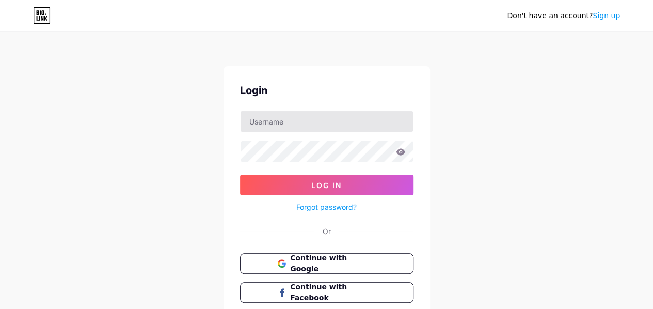
type input "[EMAIL_ADDRESS][DOMAIN_NAME]"
drag, startPoint x: 247, startPoint y: 120, endPoint x: 292, endPoint y: 122, distance: 45.0
click at [292, 122] on input "[EMAIL_ADDRESS][DOMAIN_NAME]" at bounding box center [327, 121] width 172 height 21
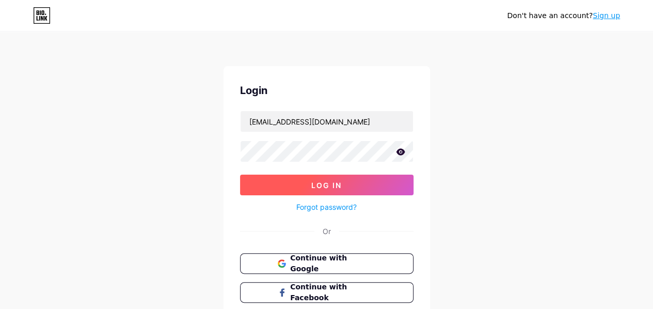
click at [304, 182] on button "Log In" at bounding box center [326, 184] width 173 height 21
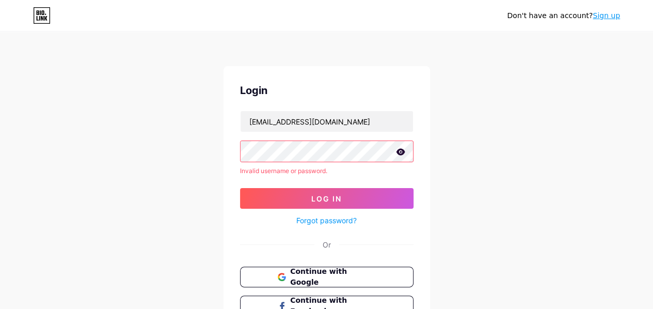
click at [403, 152] on icon at bounding box center [400, 151] width 9 height 7
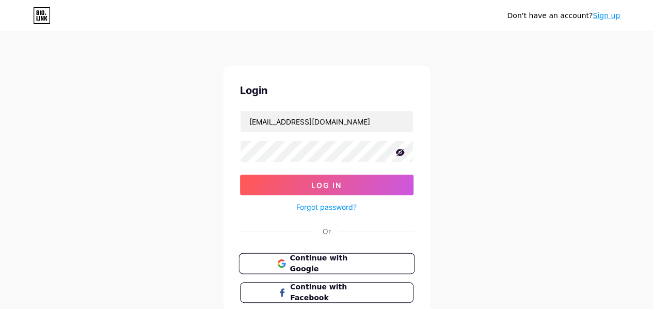
click at [336, 261] on span "Continue with Google" at bounding box center [333, 263] width 86 height 22
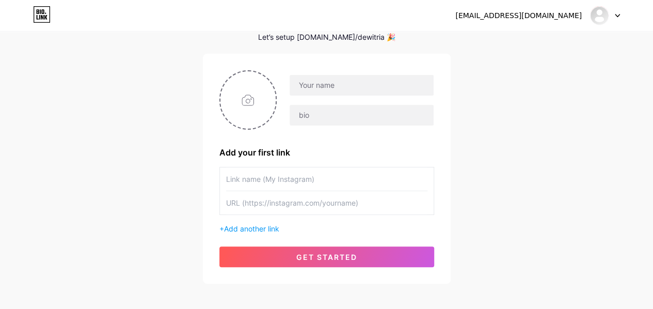
scroll to position [37, 0]
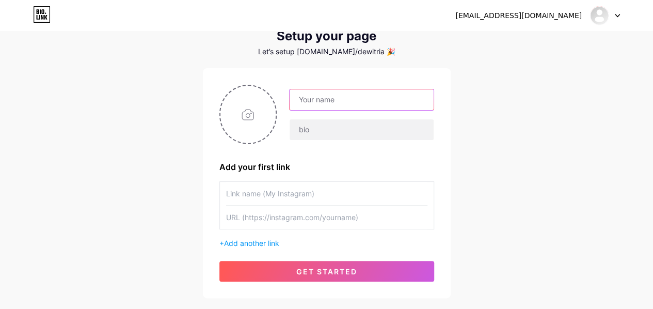
click at [348, 100] on input "text" at bounding box center [362, 99] width 144 height 21
type input "Deetrisa"
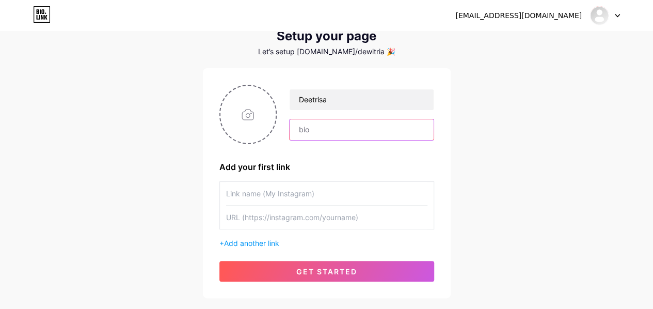
click at [342, 125] on input "text" at bounding box center [362, 129] width 144 height 21
paste input "Jejak kecil dari perjalanan panjang. Silakan mampir."
type input "Jejak kecil dari perjalanan panjang. Silakan mampir"
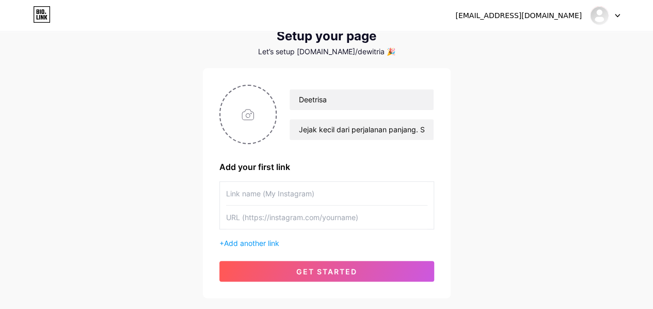
click at [286, 199] on input "text" at bounding box center [326, 193] width 201 height 23
type input "Yeosindee"
click at [282, 216] on input "text" at bounding box center [326, 216] width 201 height 23
paste input "https://www.instagram.com/yeosindee?igsh=Yms2MmJsamRqenho&utm_source=qr"
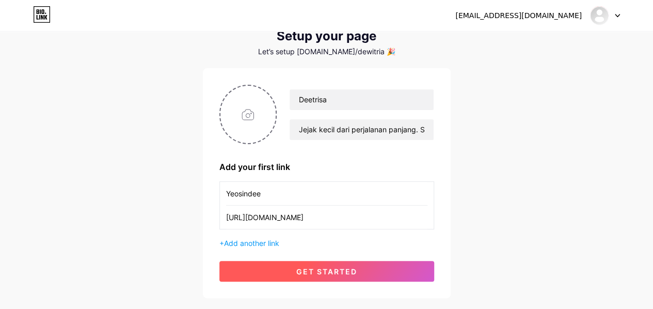
type input "https://www.instagram.com/yeosindee?igsh=Yms2MmJsamRqenho&utm_source=qr"
click at [337, 271] on span "get started" at bounding box center [326, 271] width 61 height 9
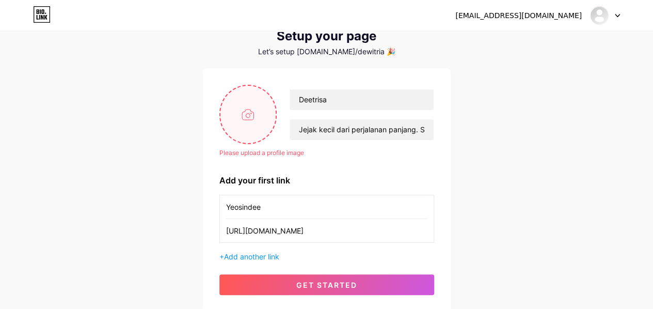
click at [247, 121] on input "file" at bounding box center [248, 114] width 56 height 57
type input "C:\fakepath\Screenshot 2025-05-18 171904.png"
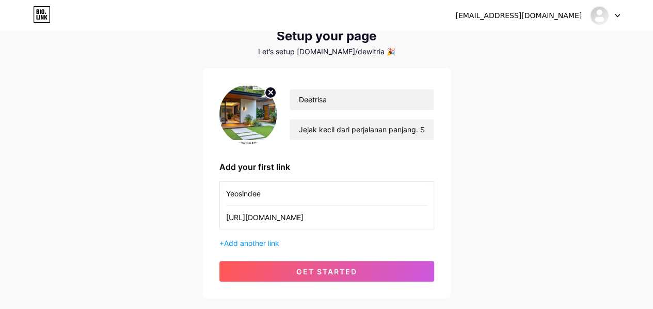
click at [257, 116] on img at bounding box center [248, 114] width 58 height 59
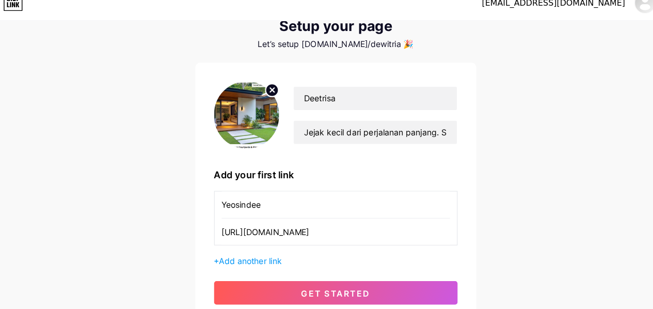
scroll to position [37, 0]
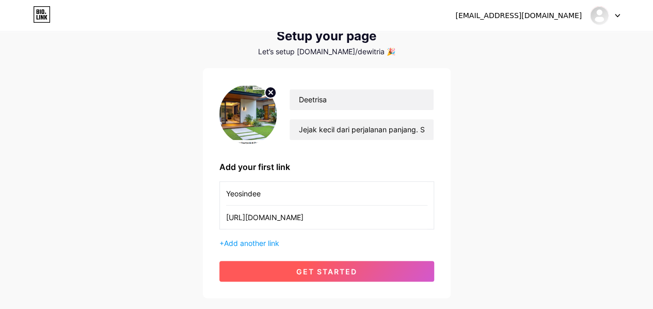
click at [310, 271] on span "get started" at bounding box center [326, 271] width 61 height 9
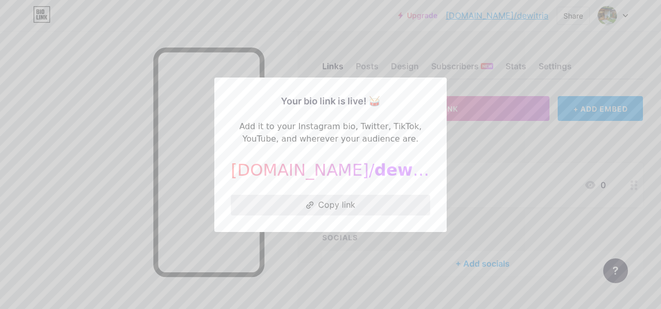
click at [340, 210] on button "Copy link" at bounding box center [330, 205] width 199 height 21
click at [376, 253] on div at bounding box center [330, 154] width 661 height 309
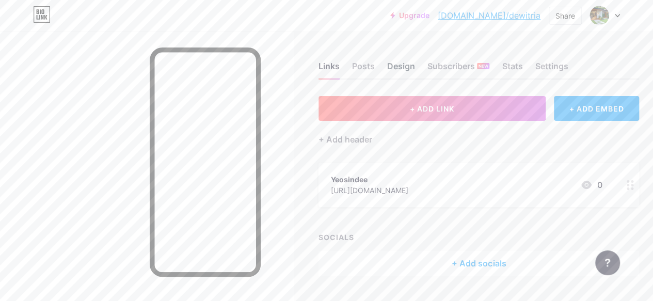
click at [409, 72] on div "Design" at bounding box center [401, 69] width 28 height 19
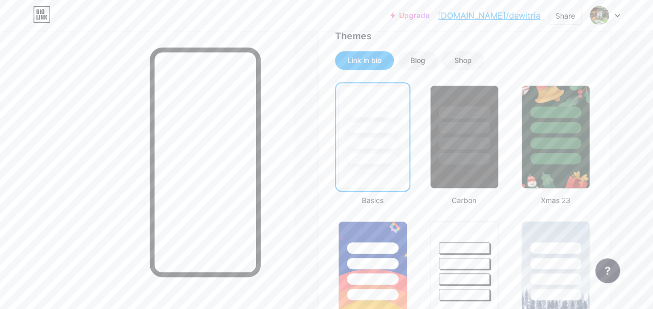
scroll to position [227, 0]
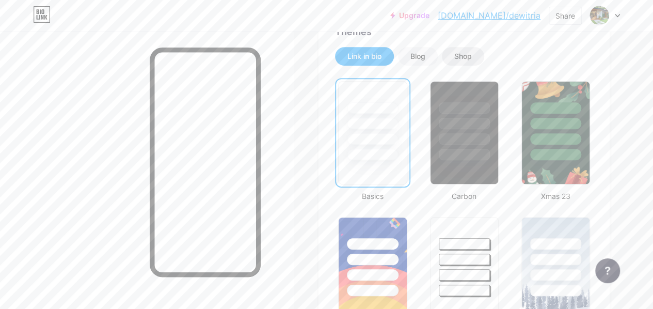
click at [463, 58] on div "Shop" at bounding box center [463, 56] width 18 height 10
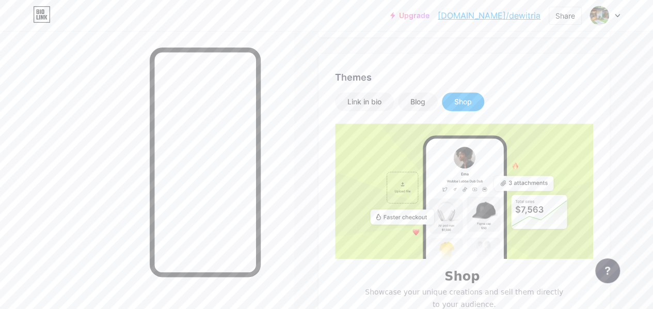
scroll to position [170, 0]
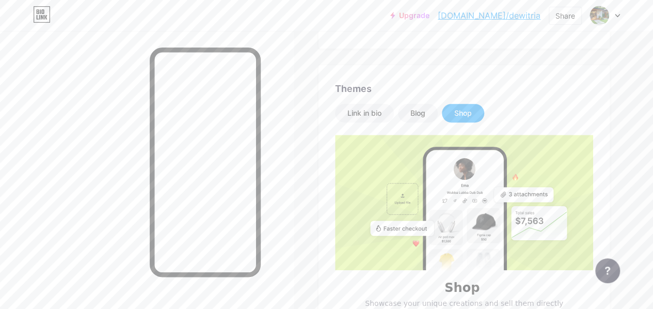
click at [620, 14] on div "Upgrade bio.link/dewitr... bio.link/dewitria Share Switch accounts Deetrisa bio…" at bounding box center [326, 15] width 653 height 19
click at [618, 14] on icon at bounding box center [617, 16] width 5 height 4
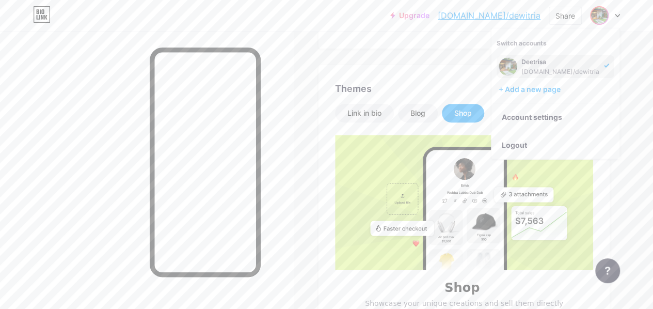
click at [583, 69] on div "[DOMAIN_NAME]/dewitria" at bounding box center [560, 72] width 78 height 8
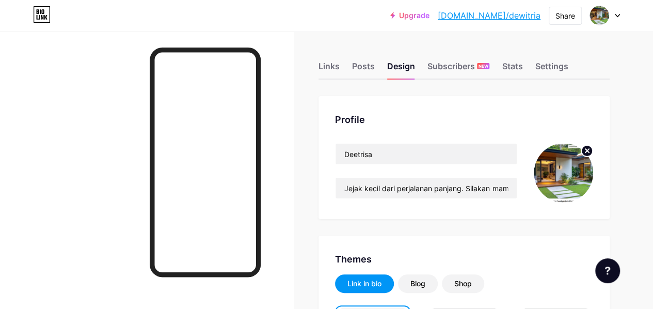
click at [614, 14] on div at bounding box center [605, 15] width 30 height 19
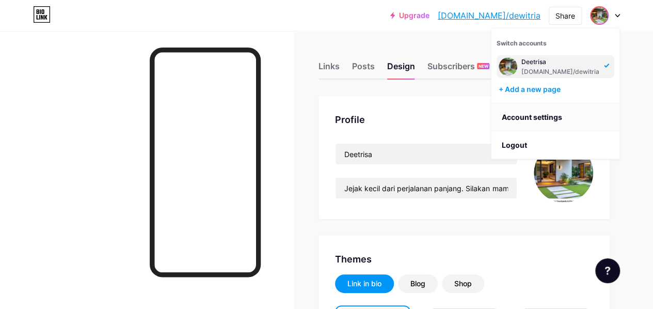
click at [530, 117] on link "Account settings" at bounding box center [555, 117] width 128 height 28
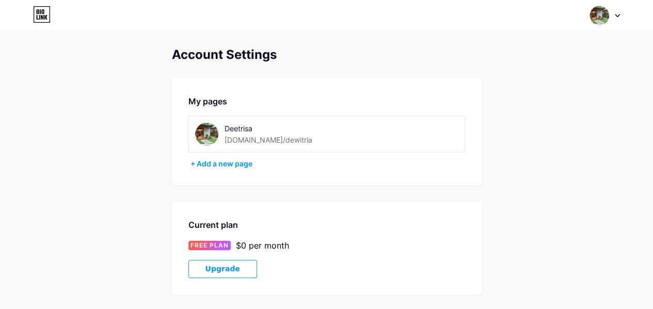
click at [268, 144] on div "[DOMAIN_NAME]/dewitria" at bounding box center [269, 139] width 88 height 11
click at [284, 138] on div "Deetrisa [DOMAIN_NAME]/[PERSON_NAME]" at bounding box center [283, 133] width 116 height 23
